Goal: Book appointment/travel/reservation

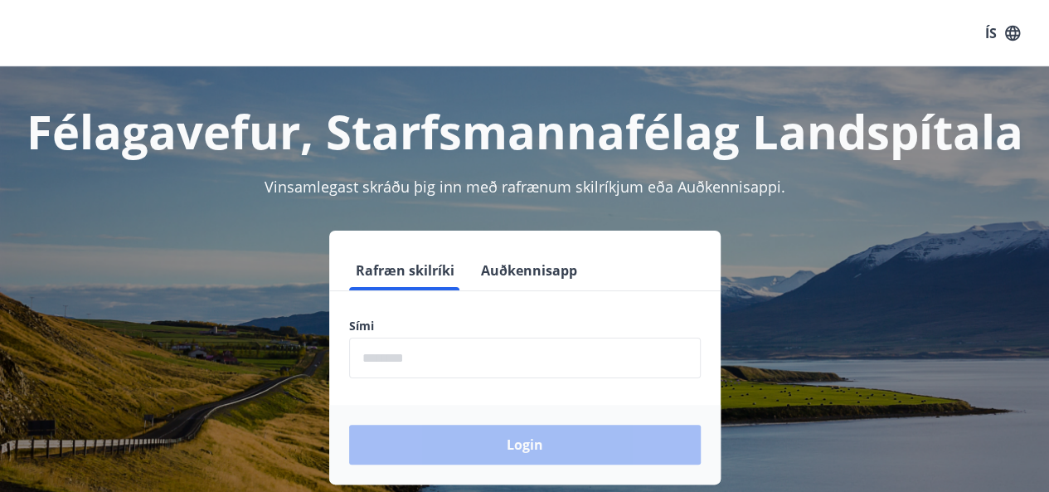
click at [481, 359] on input "phone" at bounding box center [525, 358] width 352 height 41
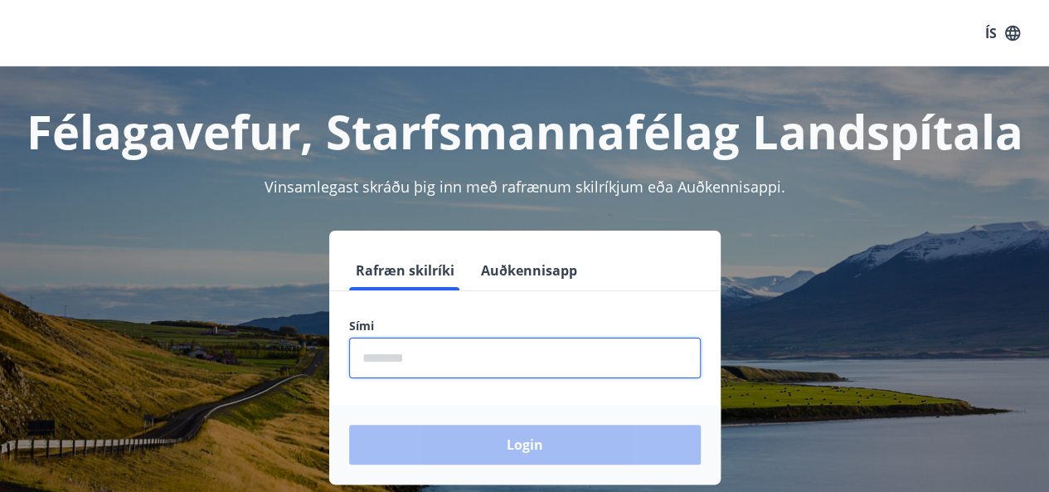
type input "********"
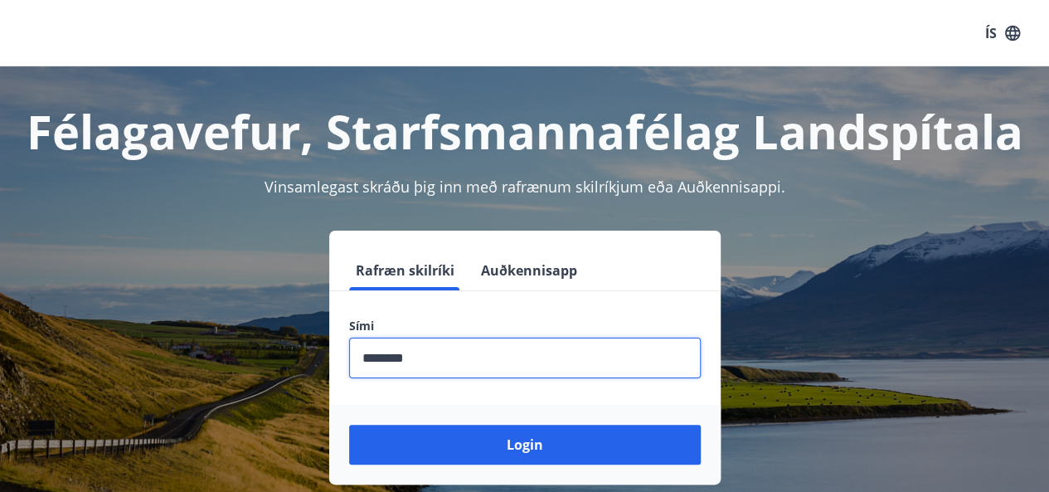
click at [349, 425] on button "Login" at bounding box center [525, 445] width 352 height 40
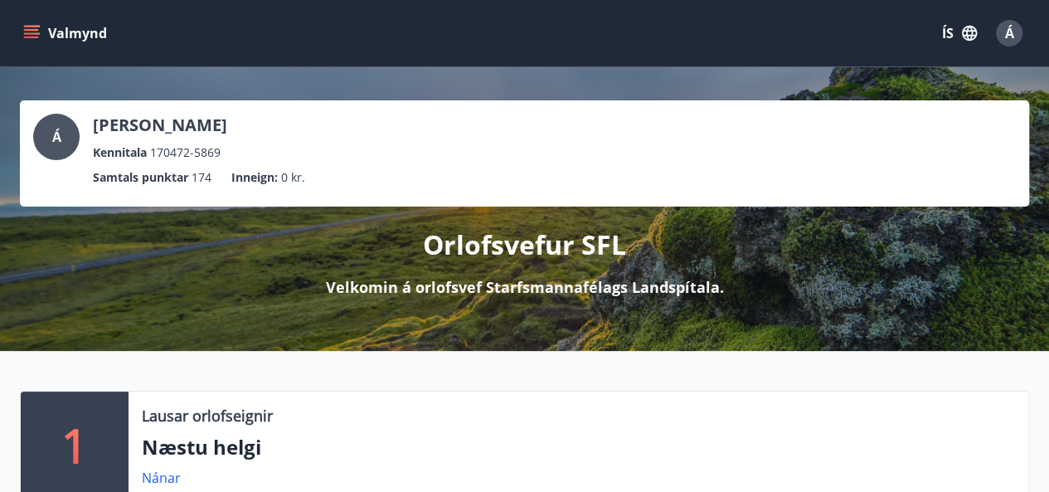
click at [22, 29] on button "Valmynd" at bounding box center [67, 33] width 94 height 30
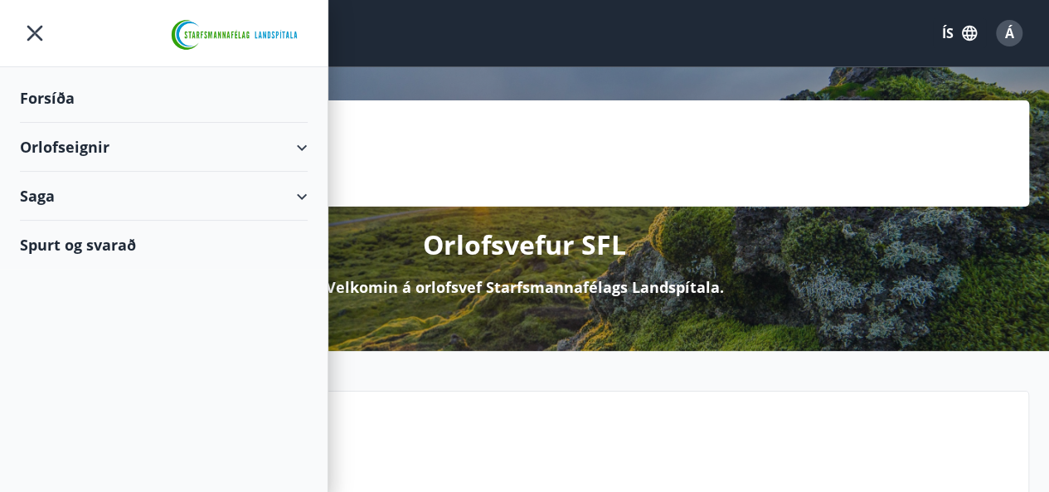
click at [76, 143] on div "Orlofseignir" at bounding box center [164, 147] width 288 height 49
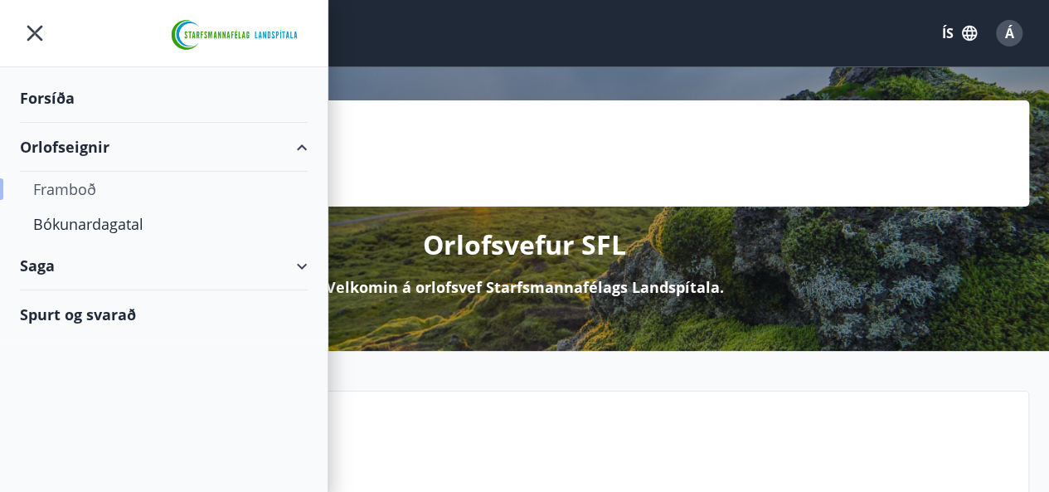
click at [77, 187] on div "Framboð" at bounding box center [163, 189] width 261 height 35
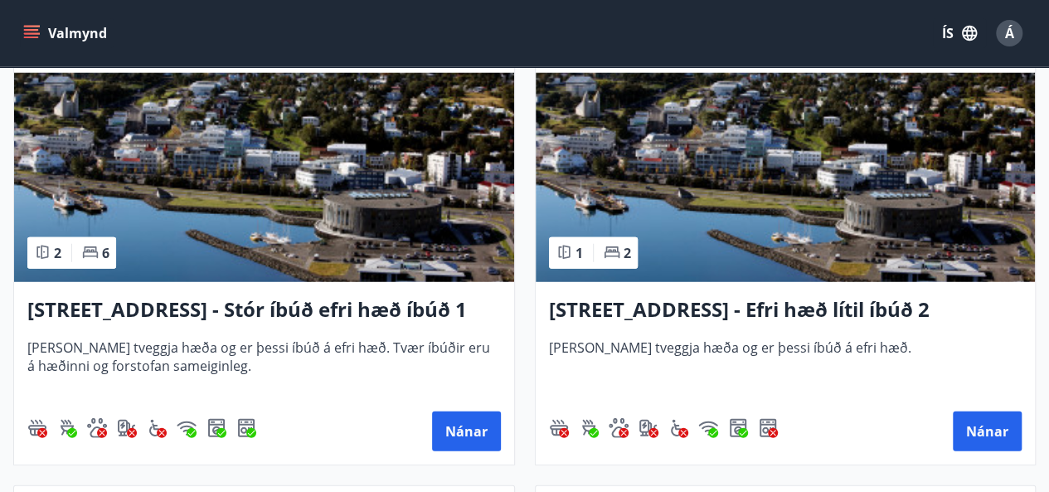
scroll to position [2157, 0]
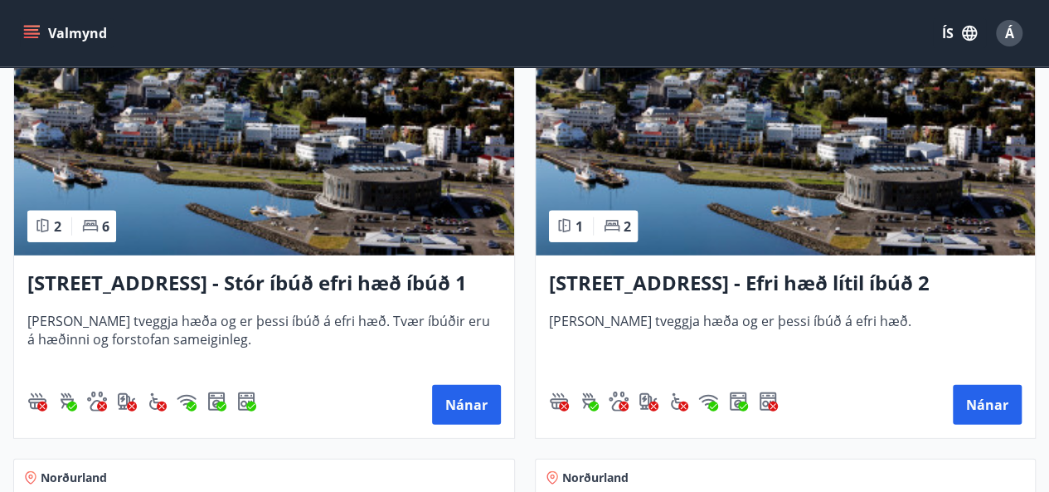
click at [293, 276] on h3 "Hrafnagilsstræti 23 - Stór íbúð efri hæð íbúð 1" at bounding box center [264, 284] width 474 height 30
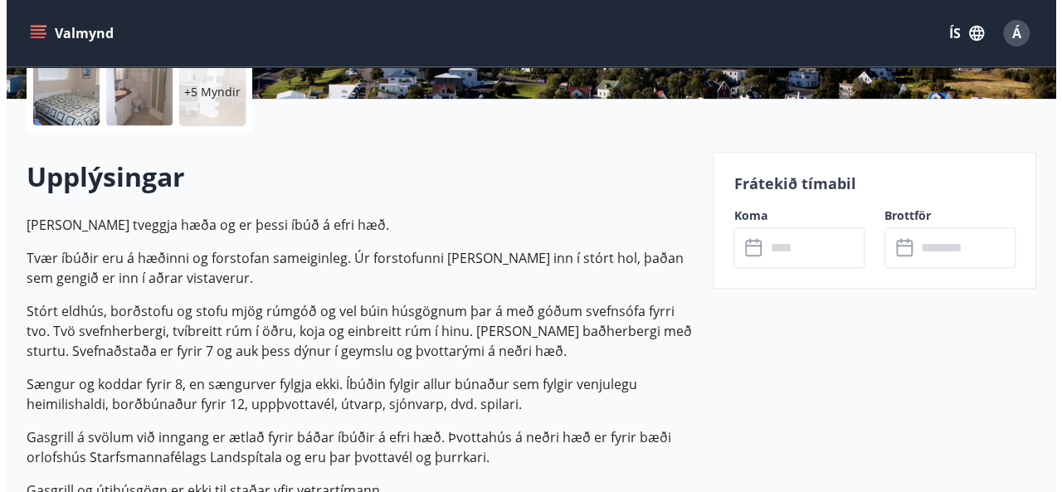
scroll to position [415, 0]
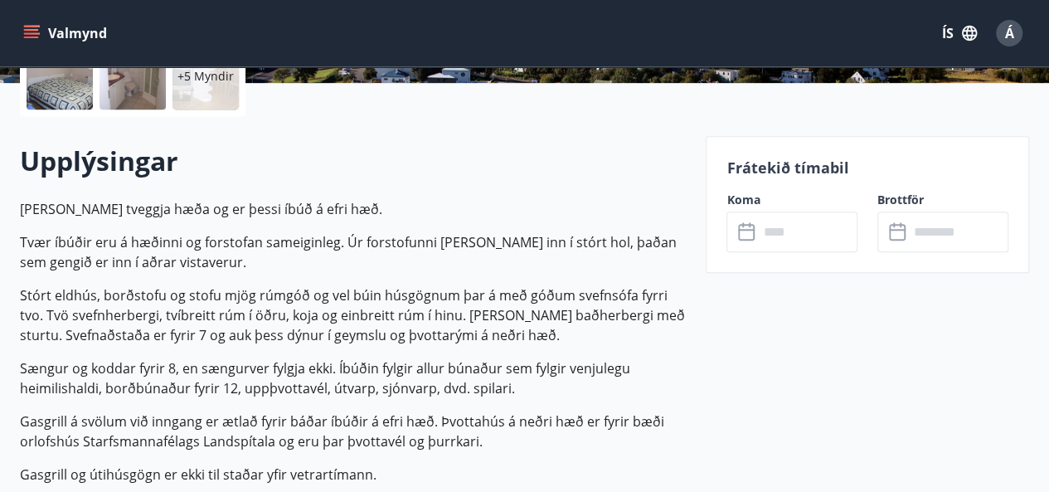
click at [796, 231] on input "text" at bounding box center [808, 232] width 100 height 41
